Goal: Task Accomplishment & Management: Use online tool/utility

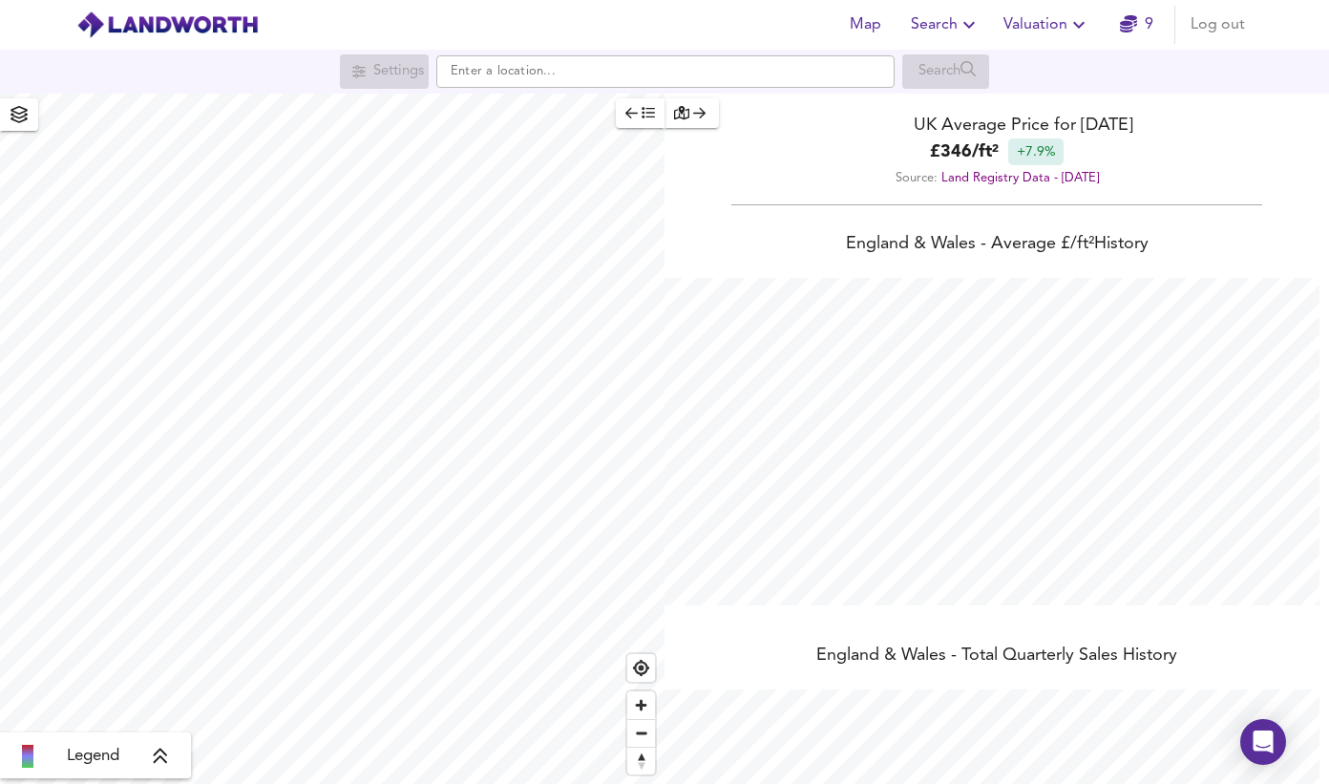
click at [699, 118] on icon "button" at bounding box center [699, 112] width 12 height 13
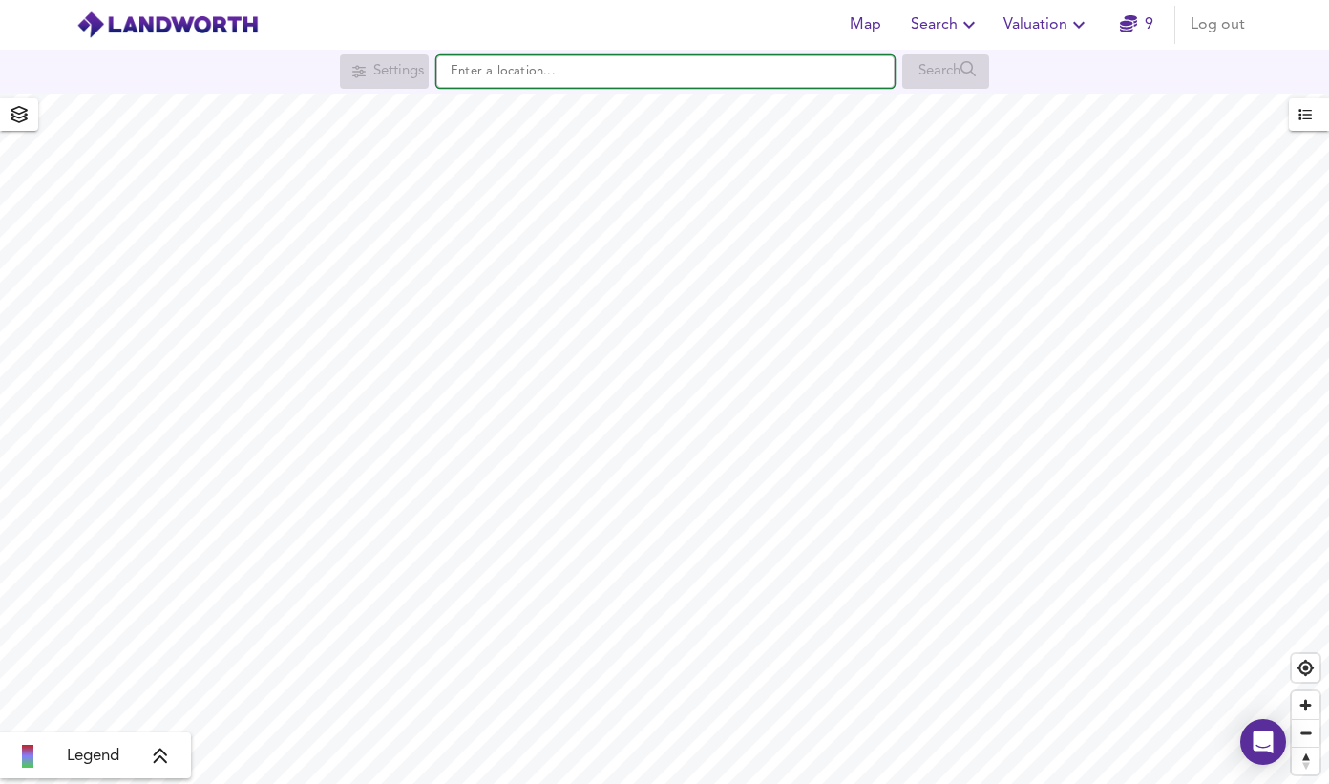
click at [489, 71] on input "text" at bounding box center [665, 71] width 458 height 32
paste input "LS11"
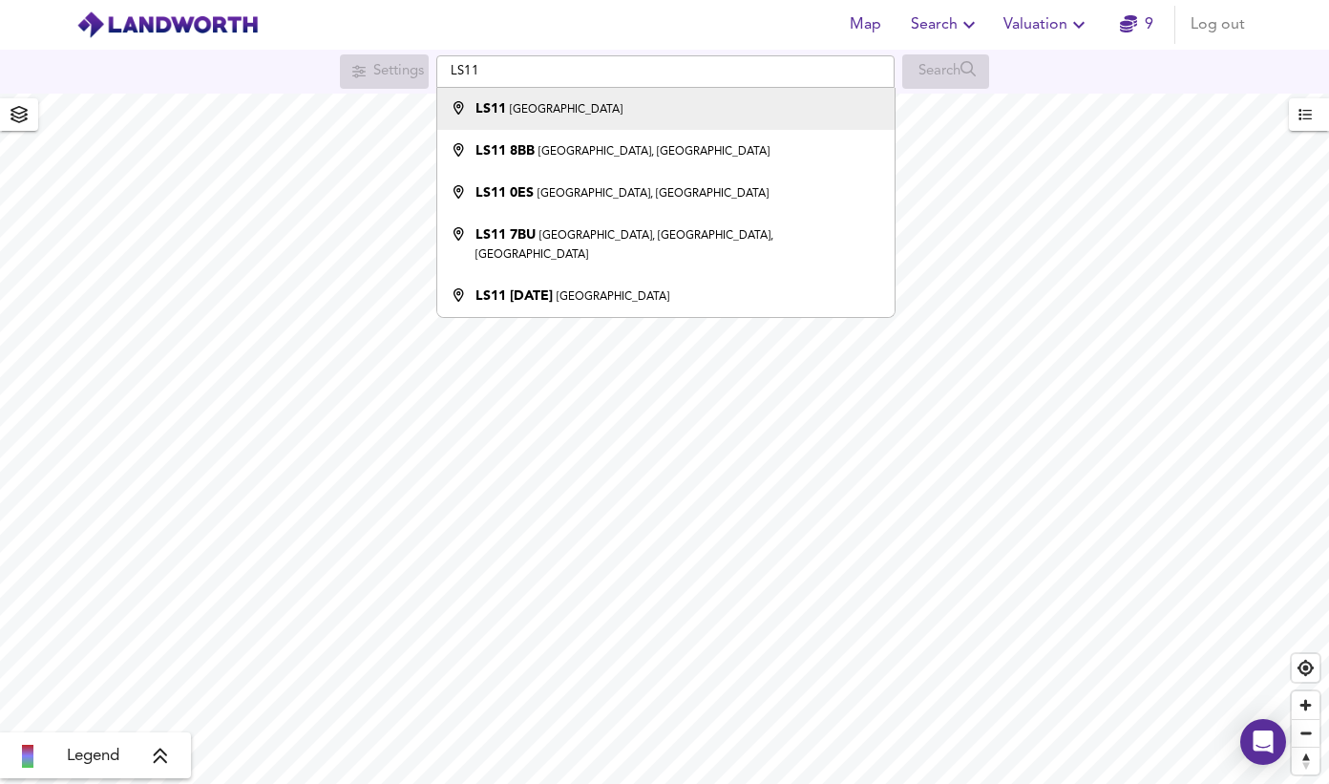
click at [535, 96] on li "LS11 [GEOGRAPHIC_DATA]" at bounding box center [665, 109] width 456 height 42
type input "Leeds LS11"
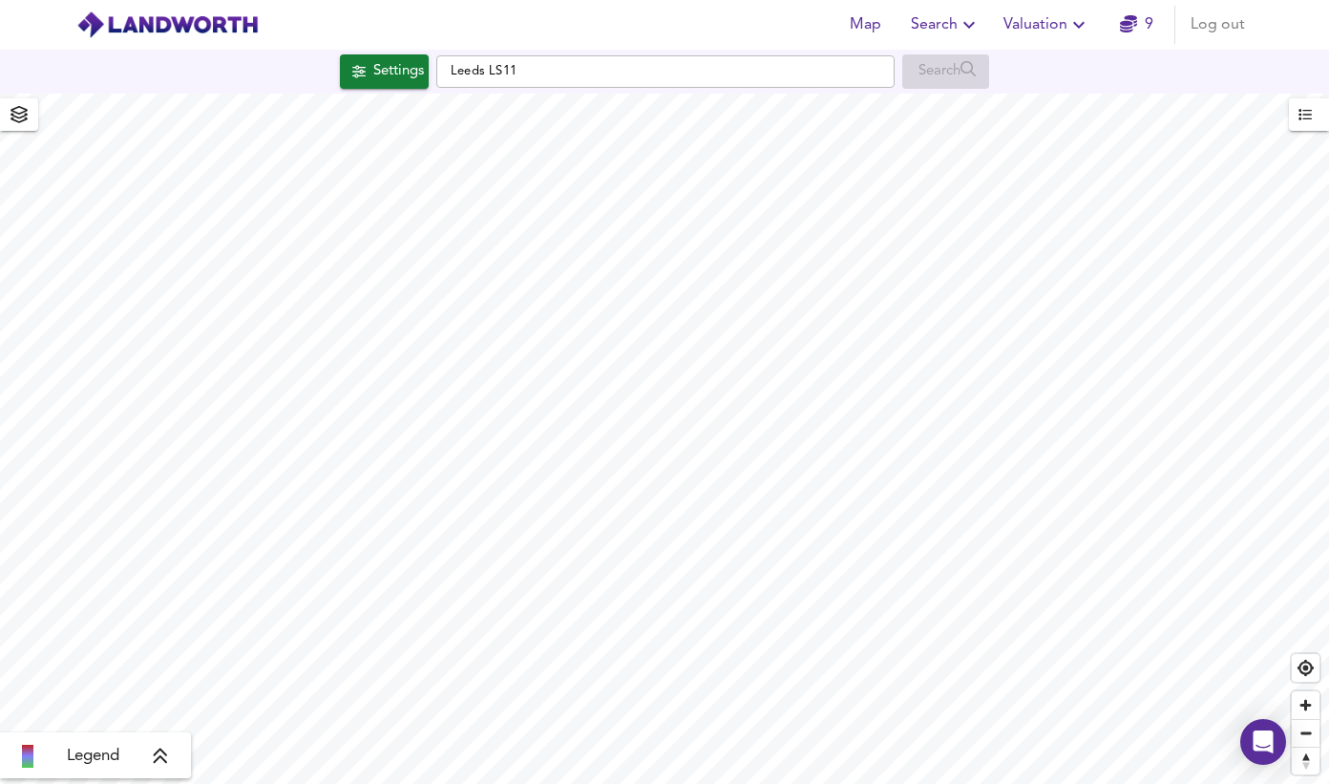
checkbox input "false"
checkbox input "true"
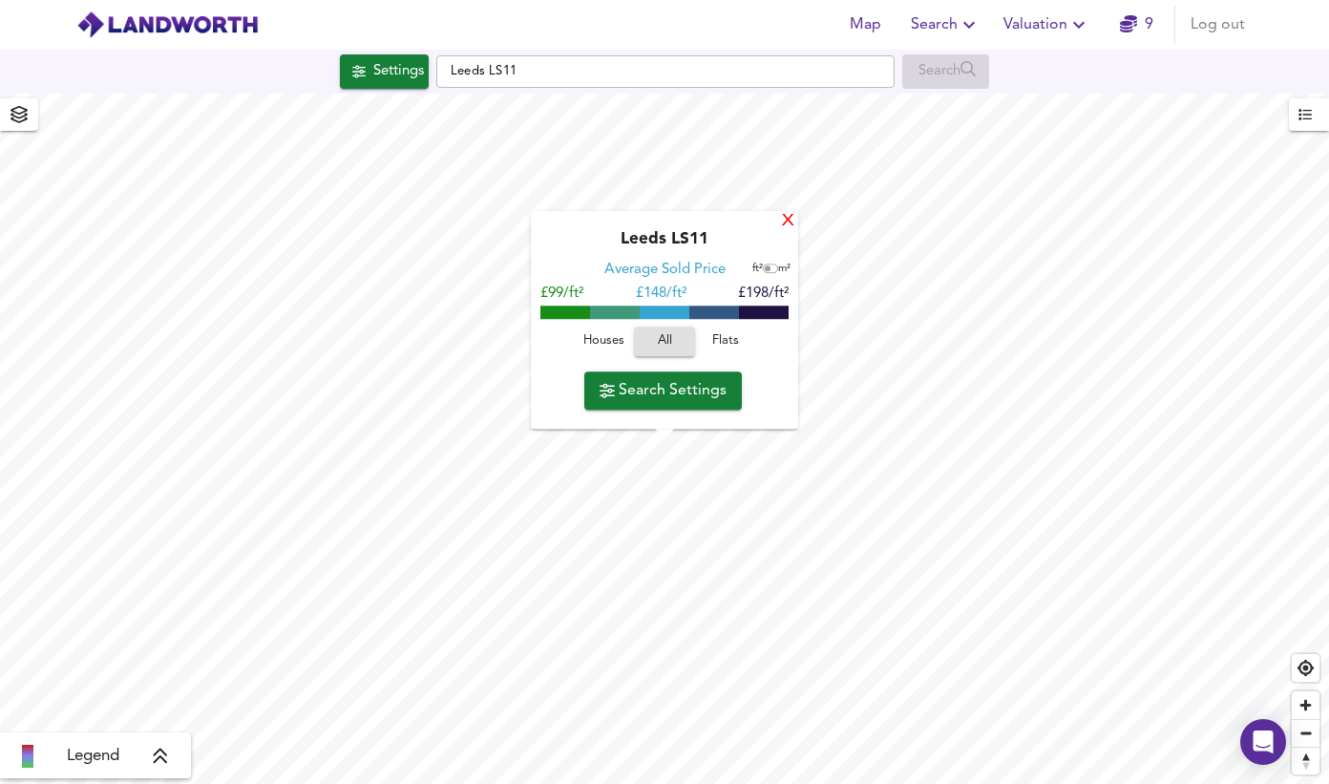
click at [786, 226] on div "X" at bounding box center [788, 222] width 16 height 18
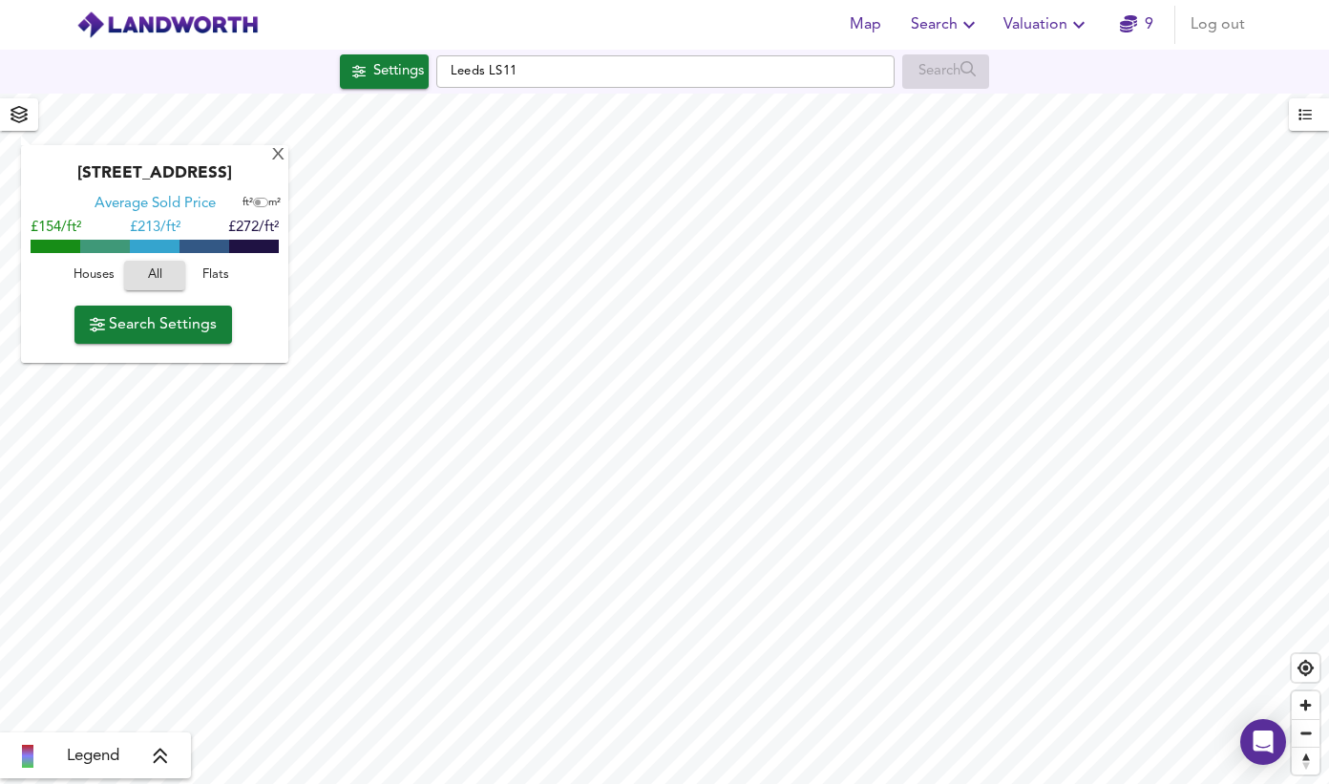
click at [16, 120] on icon "button" at bounding box center [19, 114] width 19 height 17
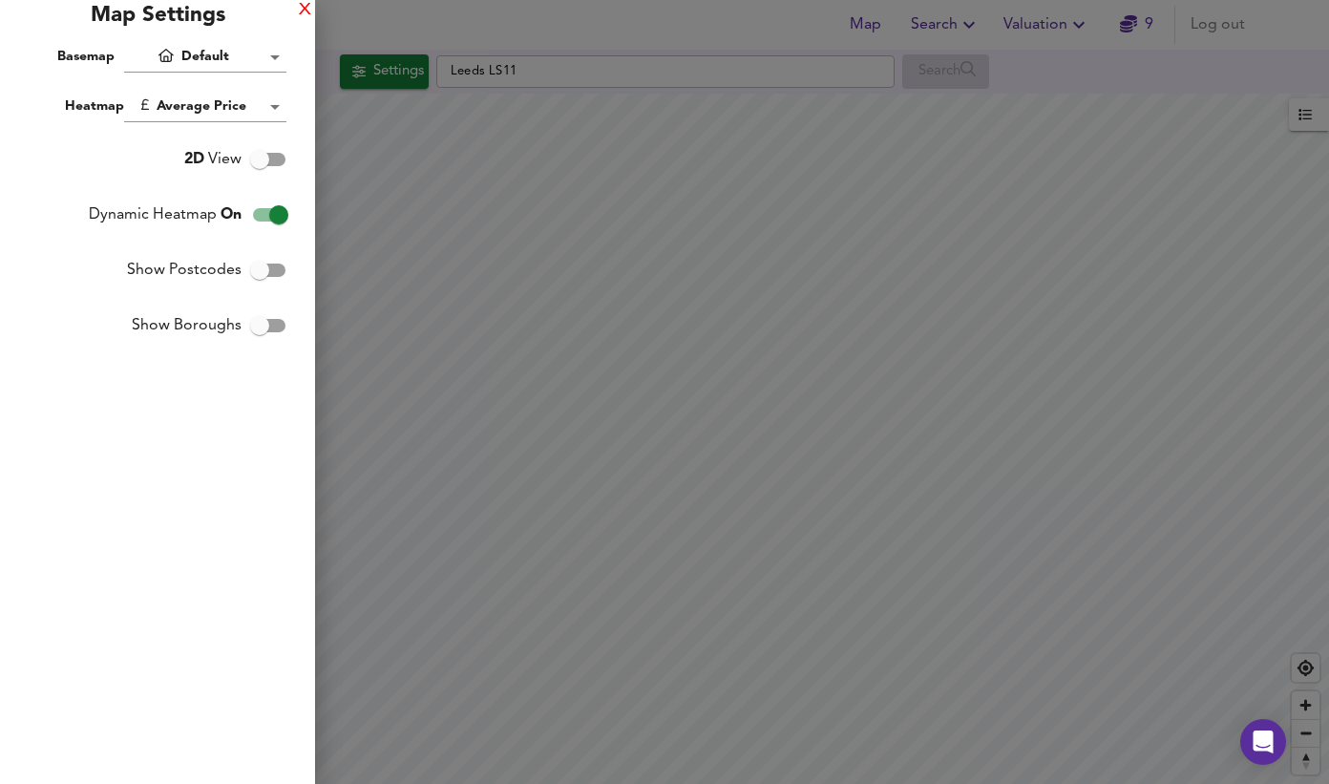
click at [303, 10] on div "X" at bounding box center [305, 10] width 12 height 13
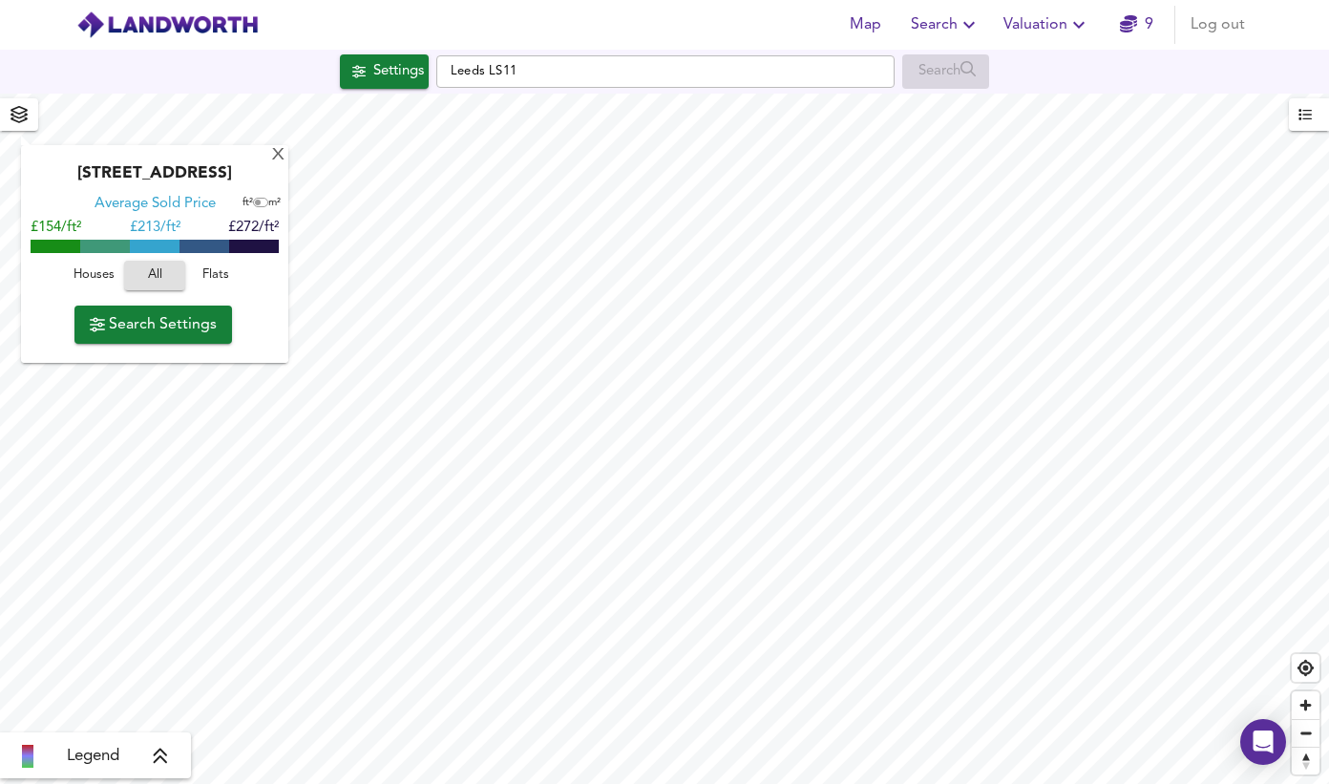
click at [158, 763] on icon at bounding box center [160, 755] width 17 height 19
click at [164, 625] on div "Average Price landworth" at bounding box center [95, 619] width 179 height 31
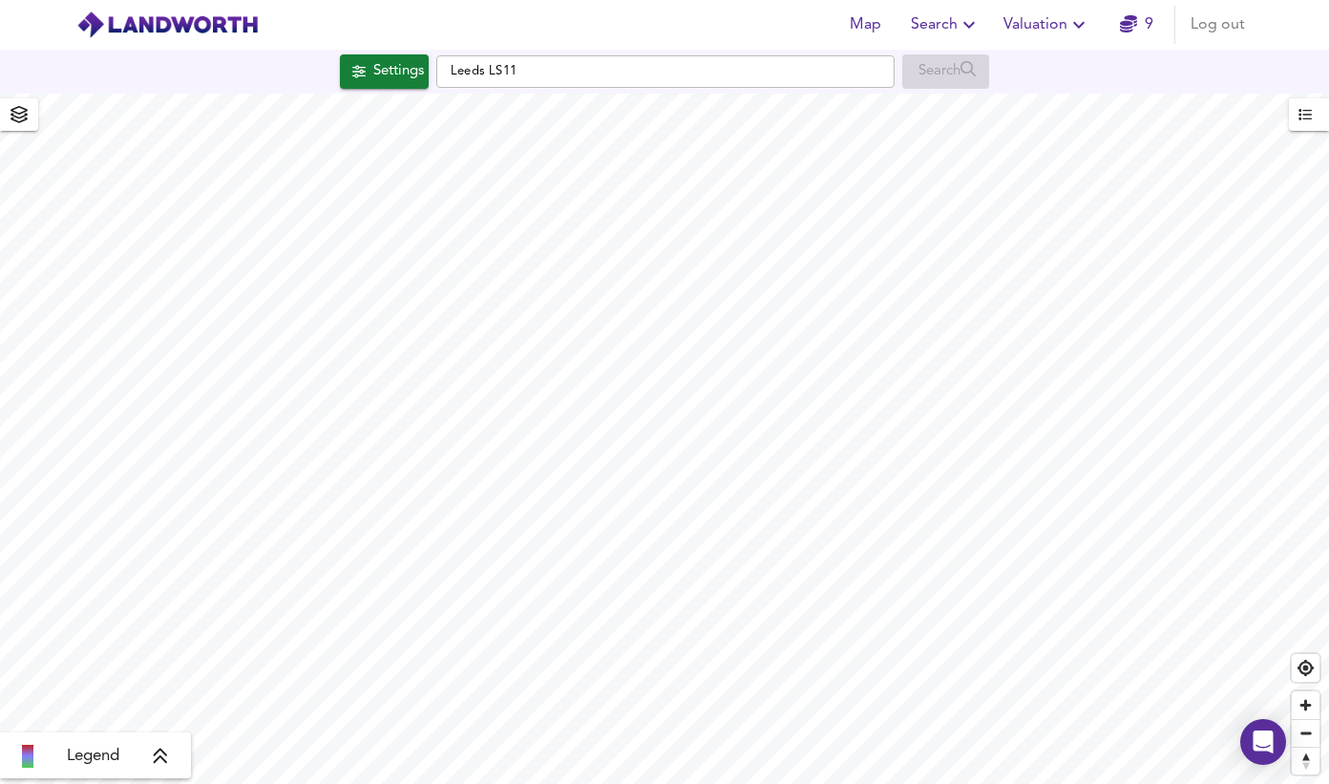
click at [1064, 28] on span "Valuation" at bounding box center [1046, 24] width 87 height 27
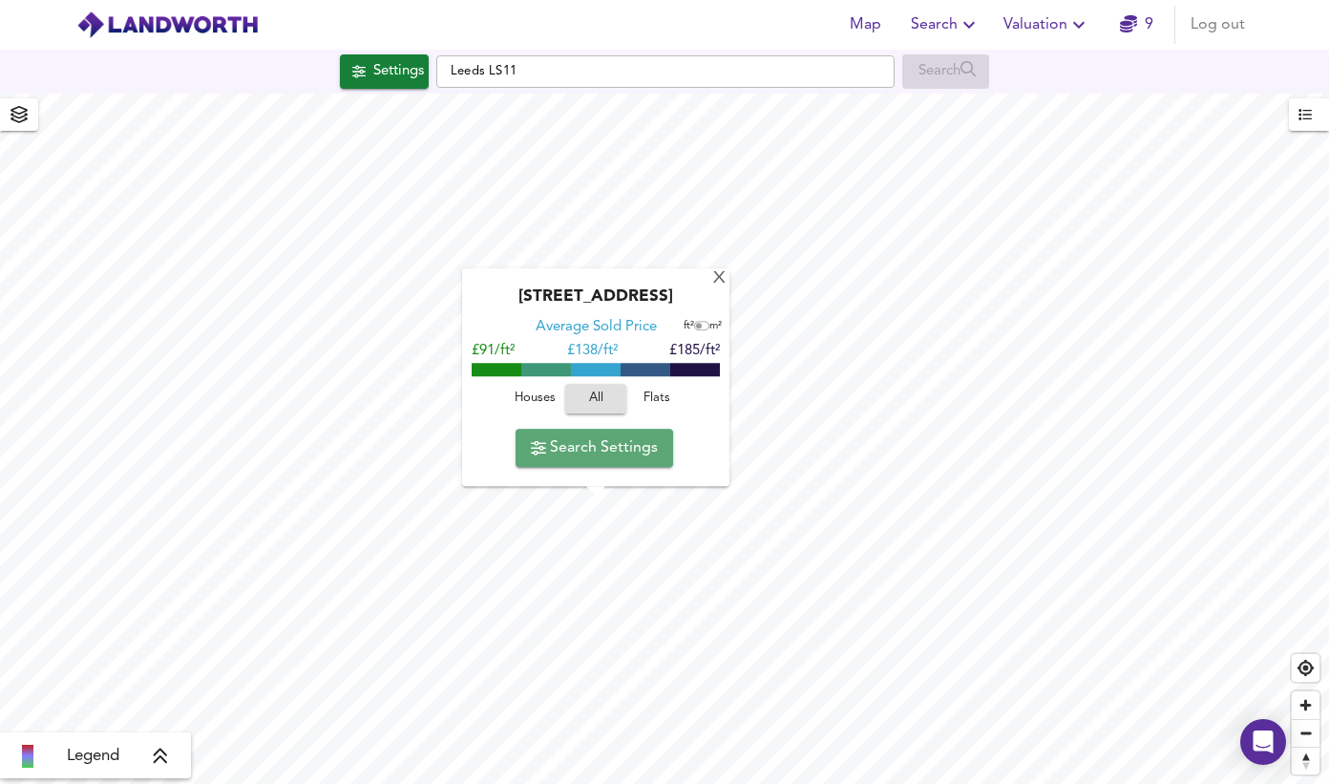
click at [616, 445] on span "Search Settings" at bounding box center [594, 447] width 127 height 27
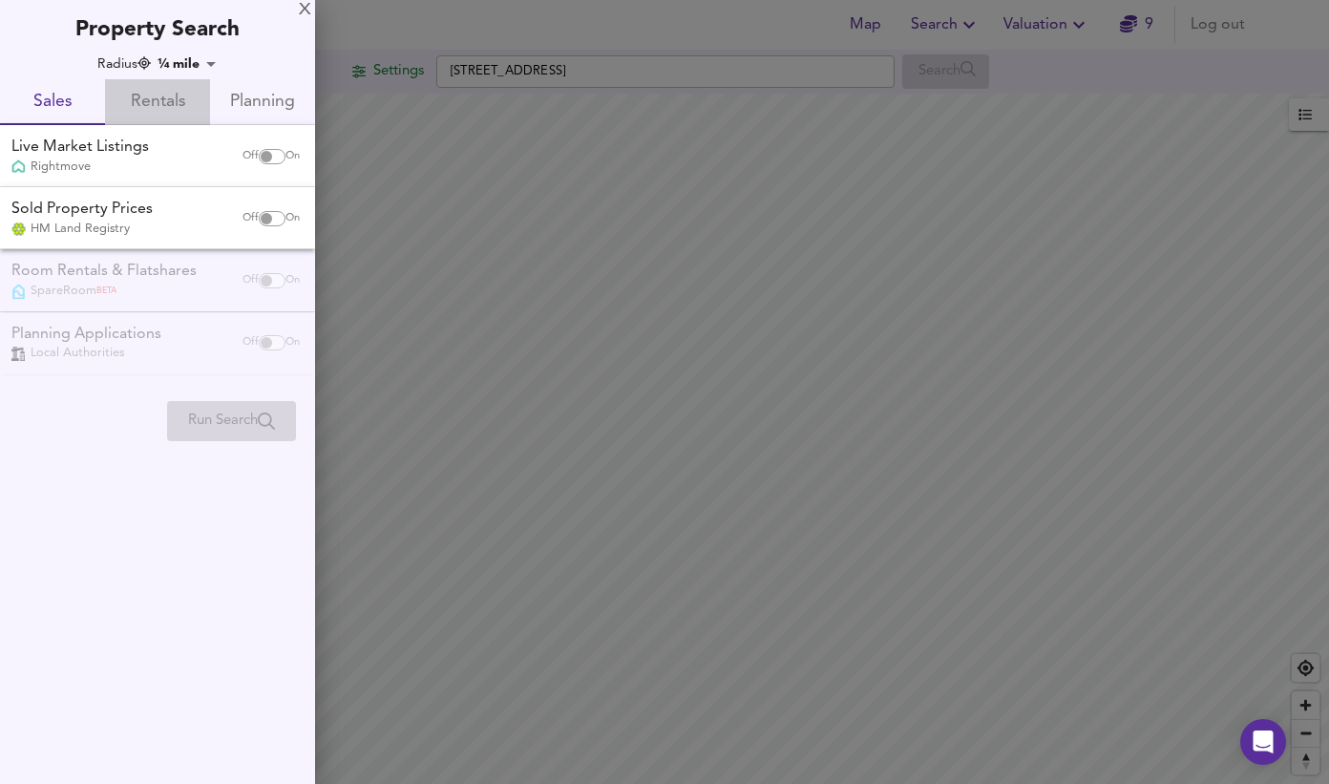
click at [165, 86] on button "Rentals" at bounding box center [157, 102] width 105 height 46
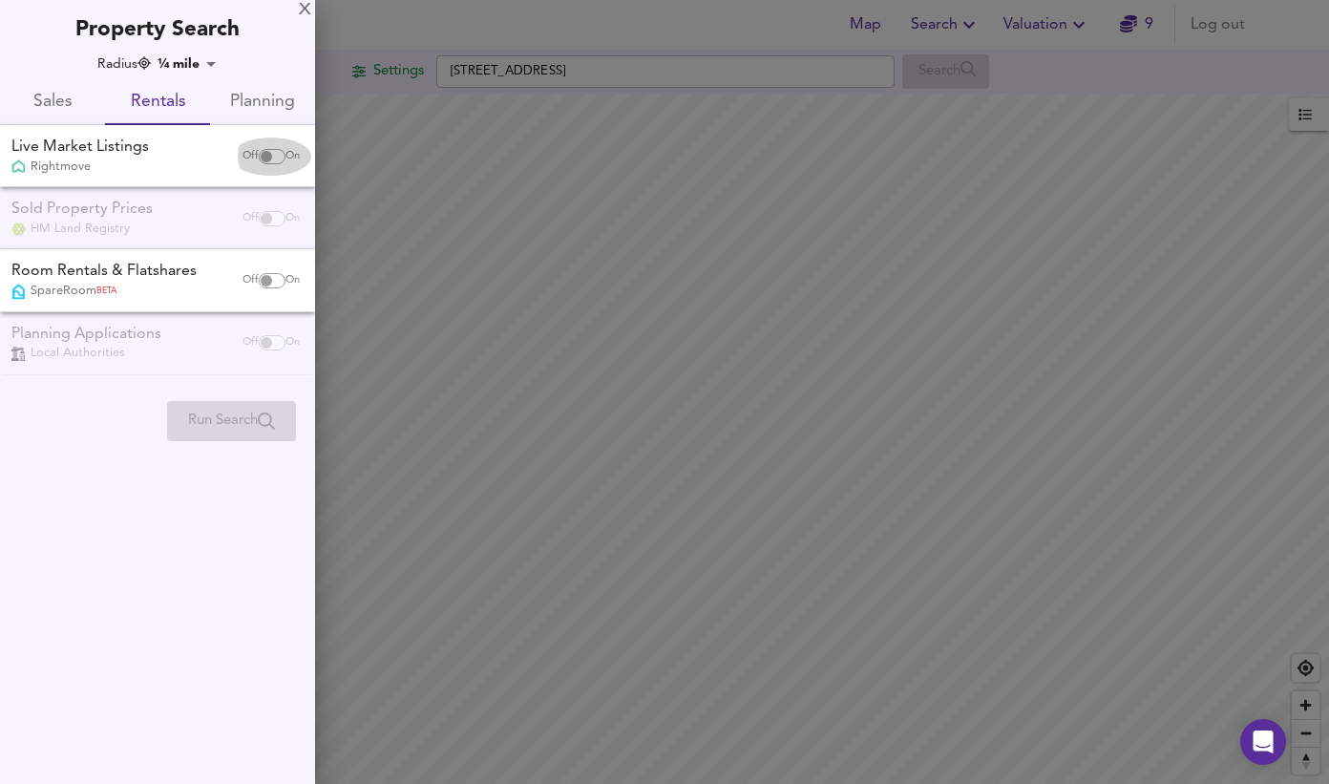
click at [268, 165] on div "Off On" at bounding box center [271, 156] width 80 height 38
checkbox input "true"
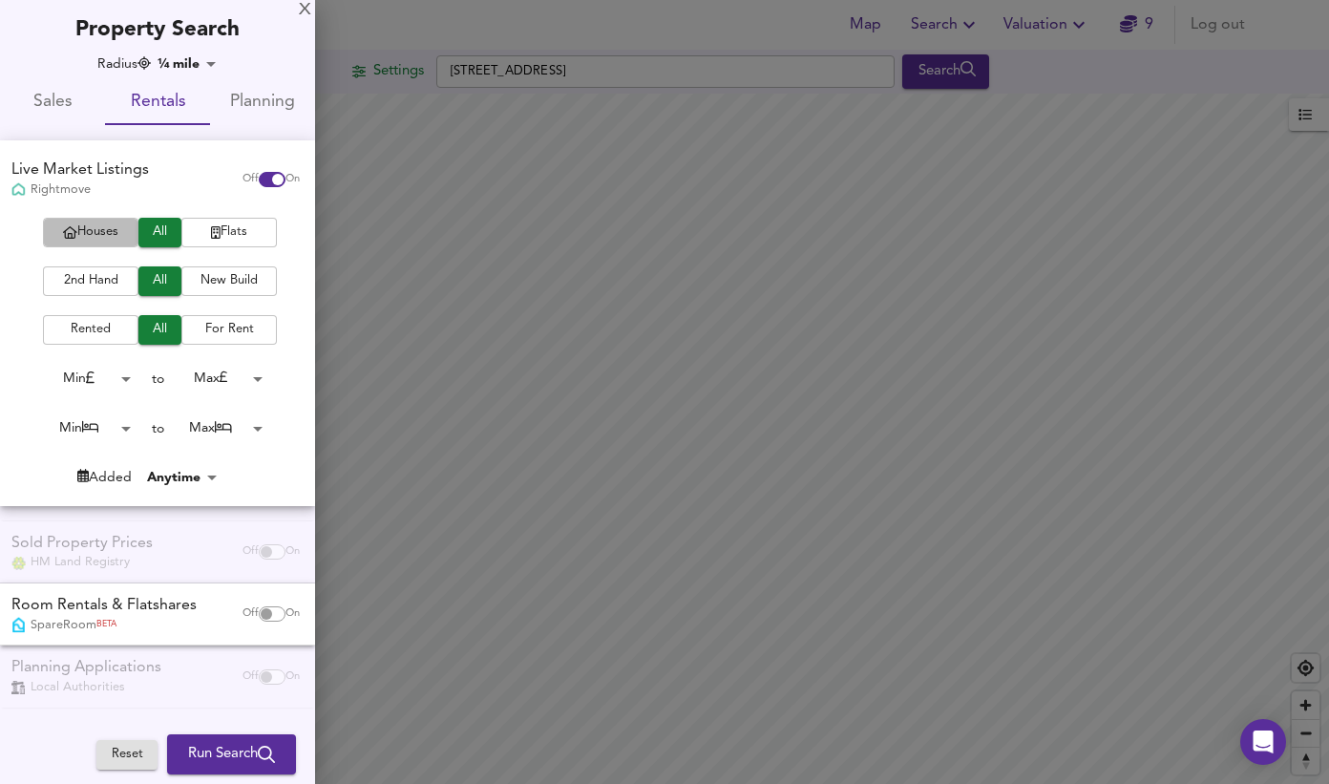
click at [90, 227] on span "Houses" at bounding box center [90, 232] width 76 height 22
click at [111, 283] on span "2nd Hand" at bounding box center [90, 281] width 76 height 22
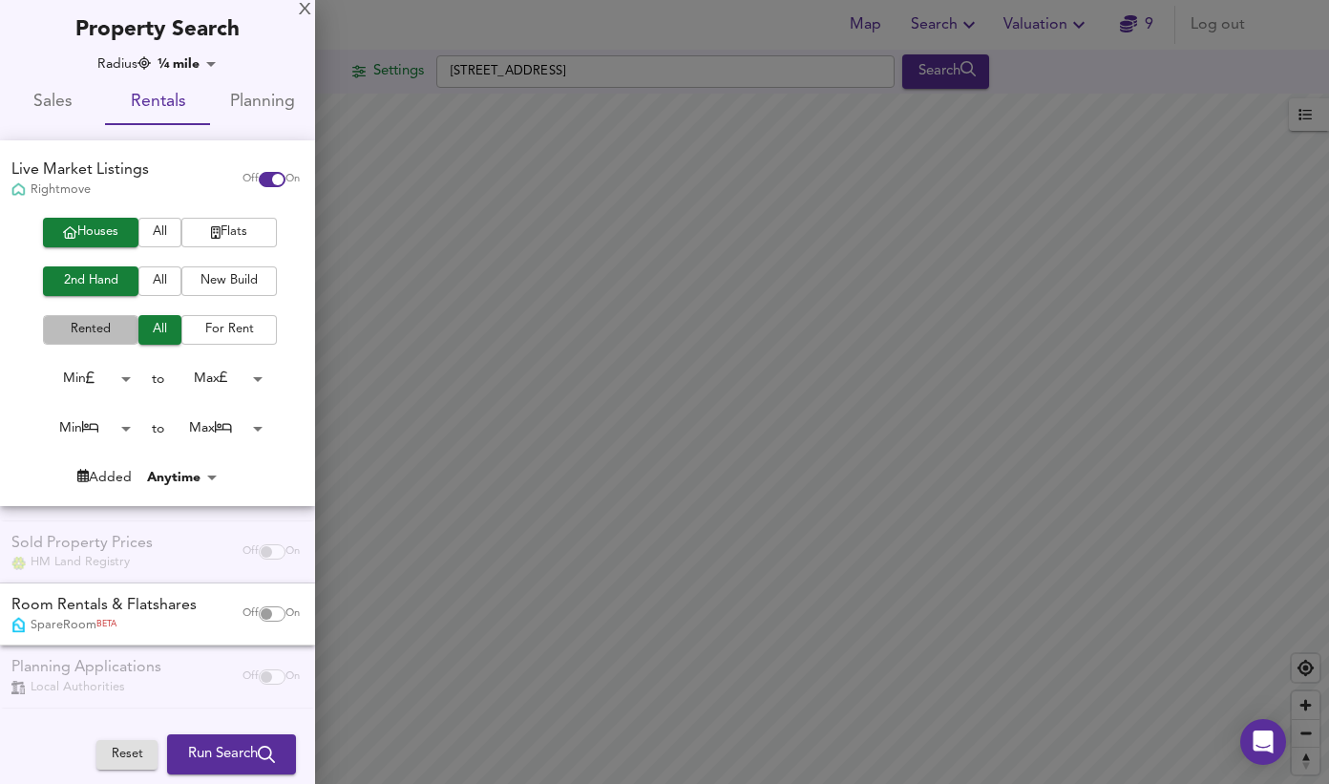
click at [114, 331] on span "Rented" at bounding box center [90, 330] width 76 height 22
click at [211, 327] on span "For Rent" at bounding box center [229, 330] width 76 height 22
click at [175, 332] on button "All" at bounding box center [159, 330] width 43 height 30
click at [231, 746] on span "Run Search" at bounding box center [231, 754] width 87 height 25
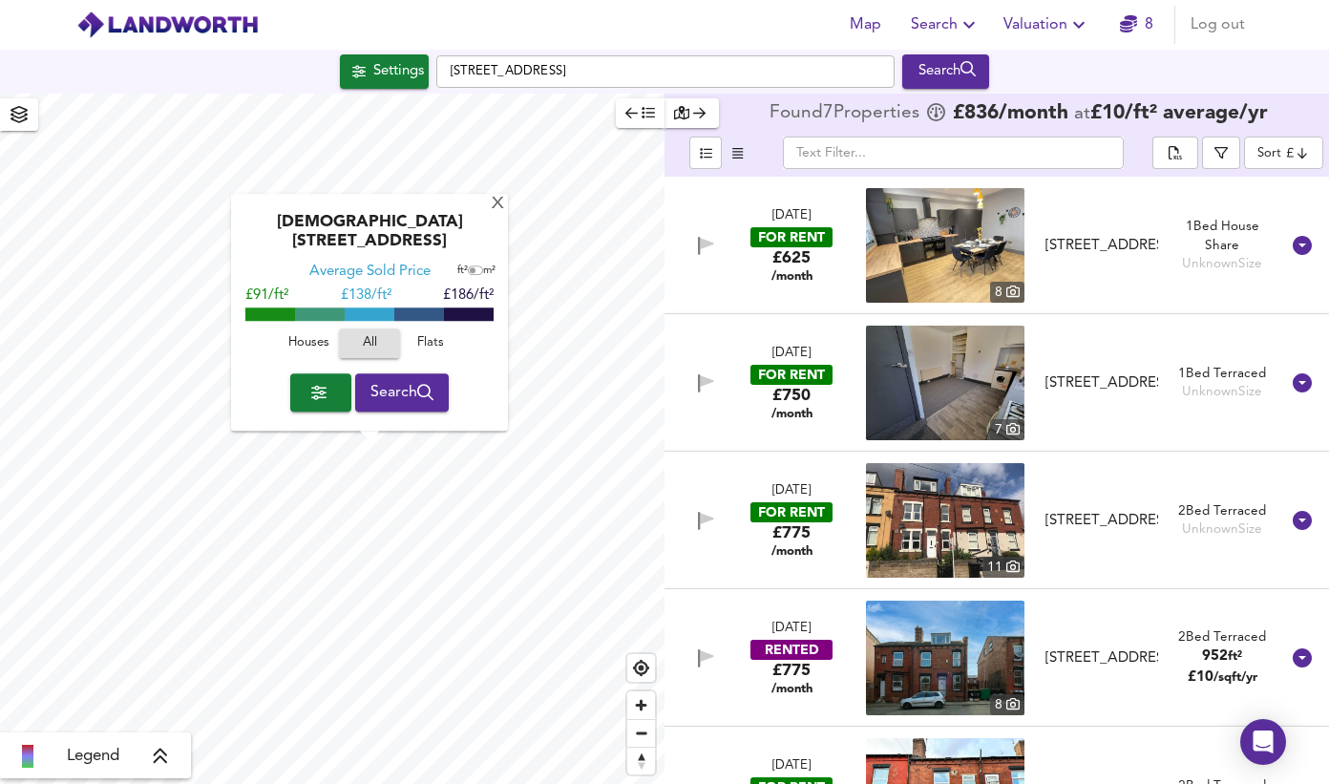
click at [418, 388] on span "Search" at bounding box center [402, 392] width 64 height 27
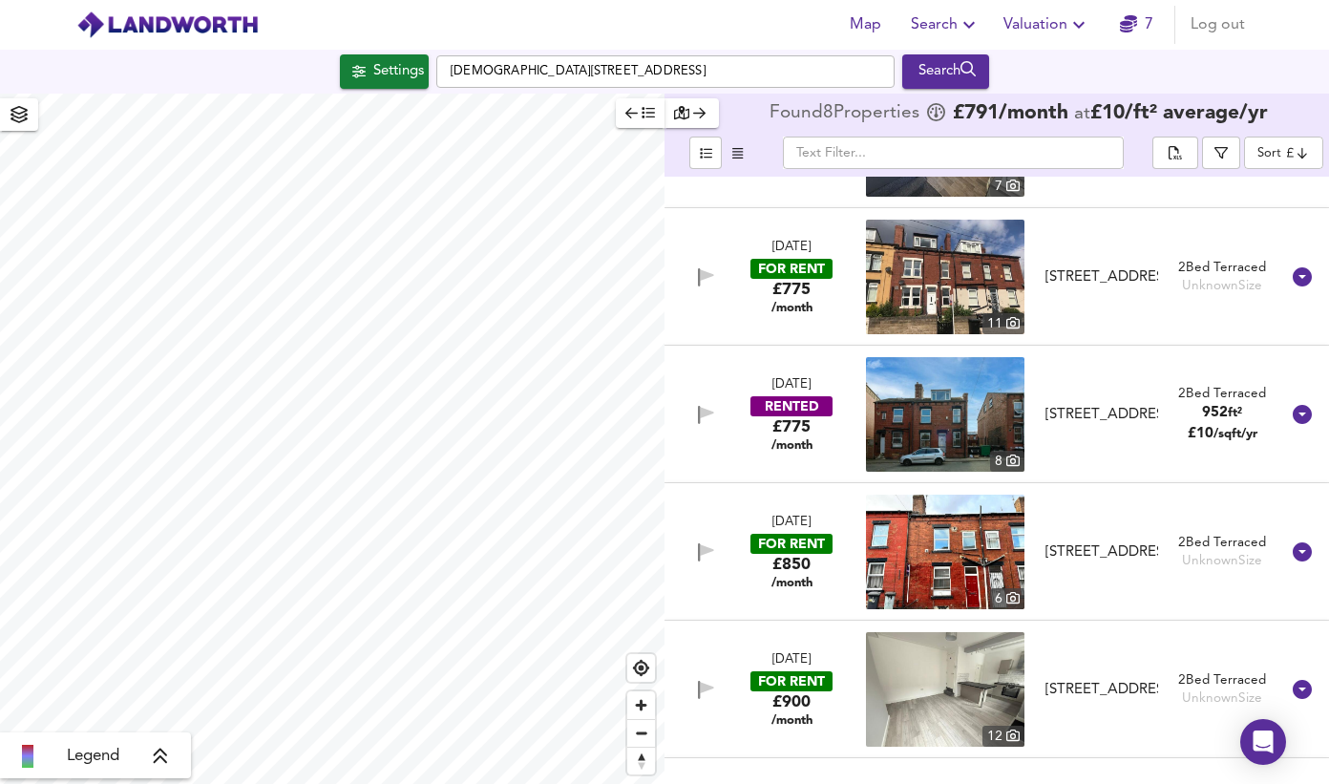
scroll to position [382, 0]
